Goal: Information Seeking & Learning: Learn about a topic

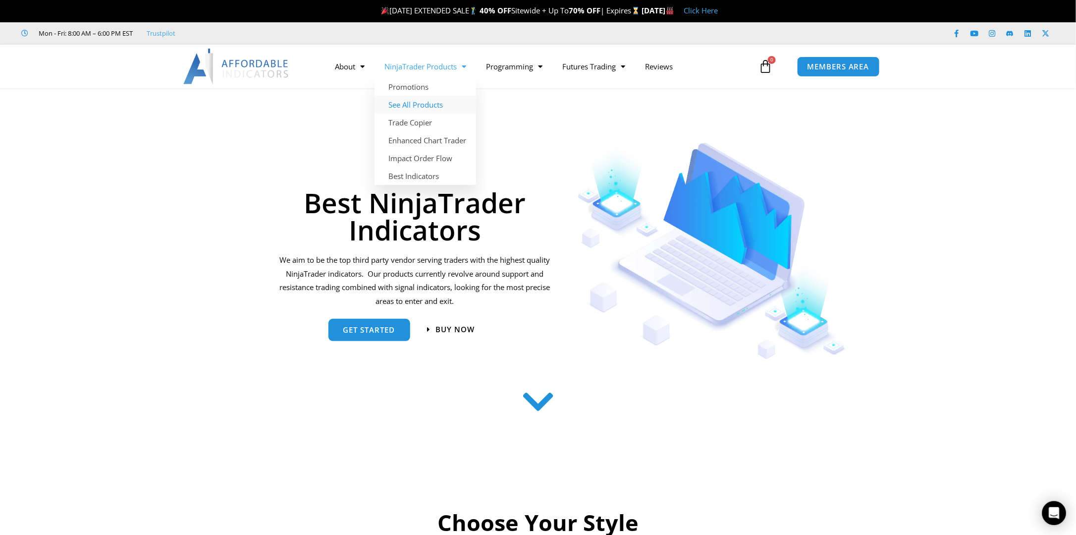
click at [416, 109] on link "See All Products" at bounding box center [426, 105] width 102 height 18
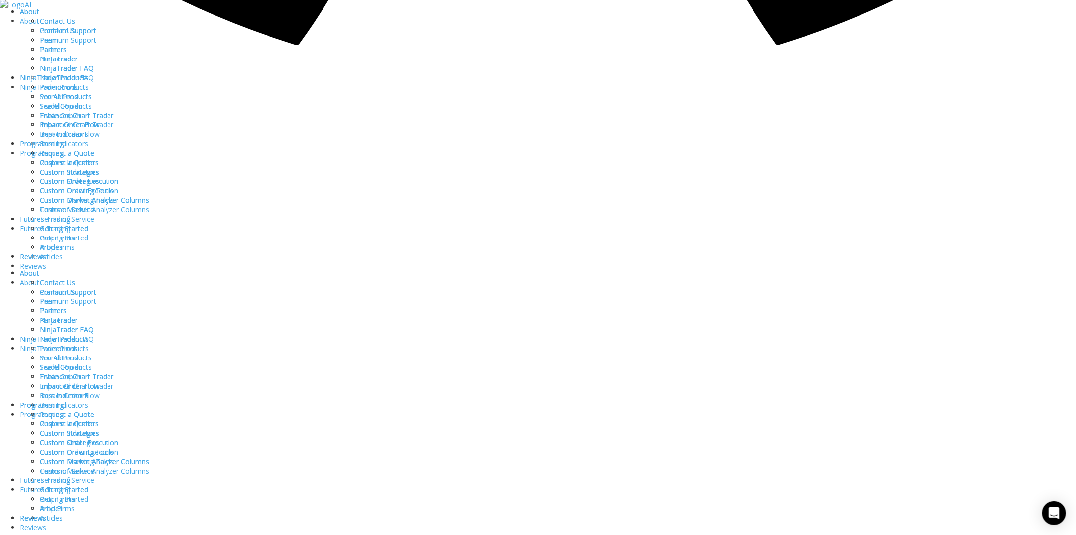
scroll to position [1684, 0]
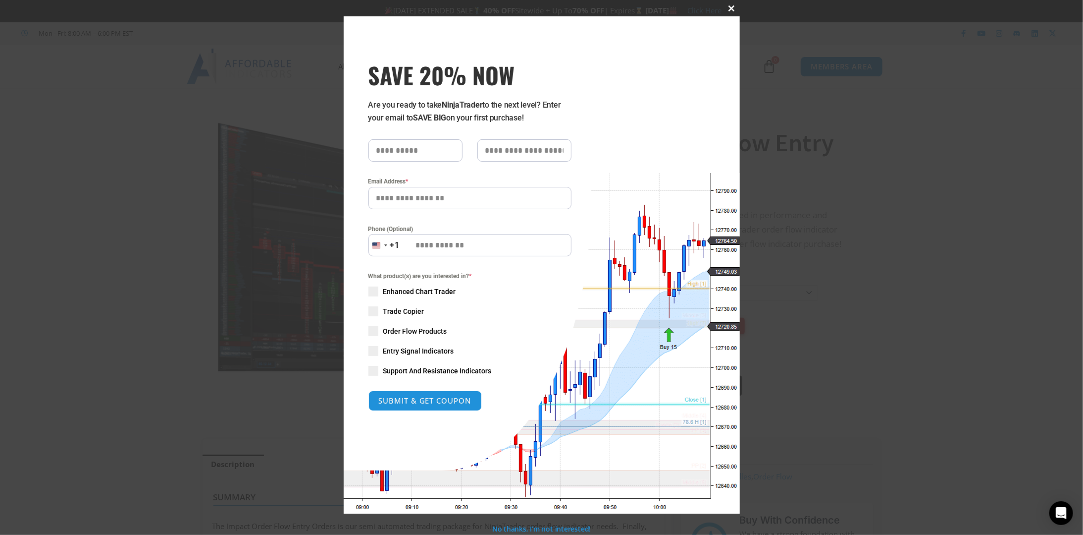
click at [732, 10] on span at bounding box center [732, 8] width 16 height 6
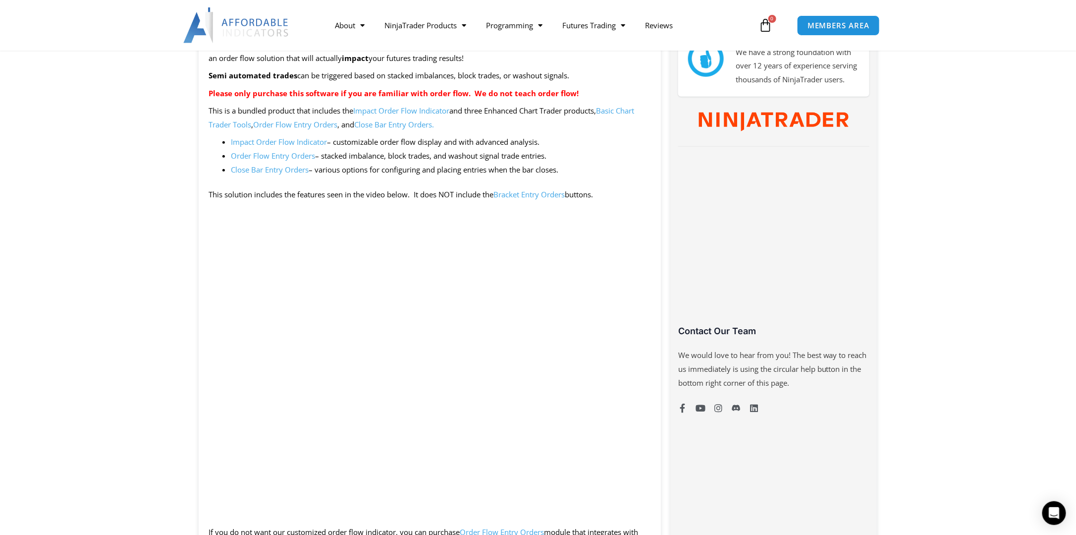
scroll to position [495, 0]
